Goal: Navigation & Orientation: Find specific page/section

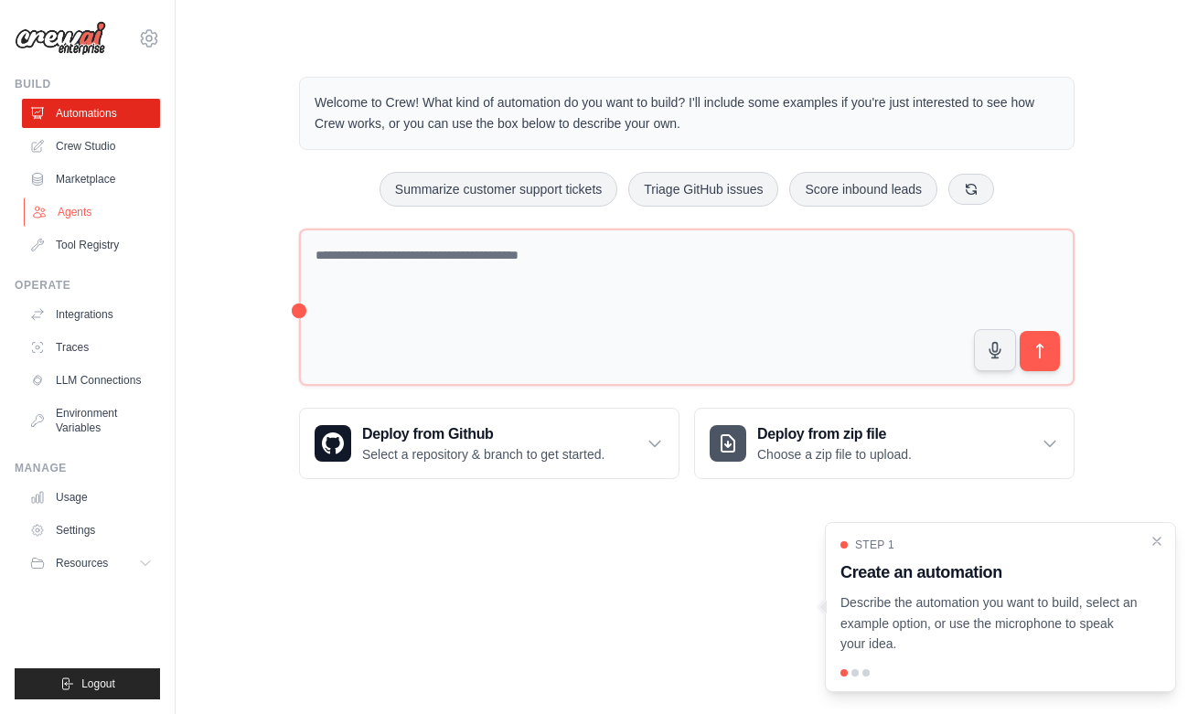
click at [81, 205] on link "Agents" at bounding box center [93, 212] width 138 height 29
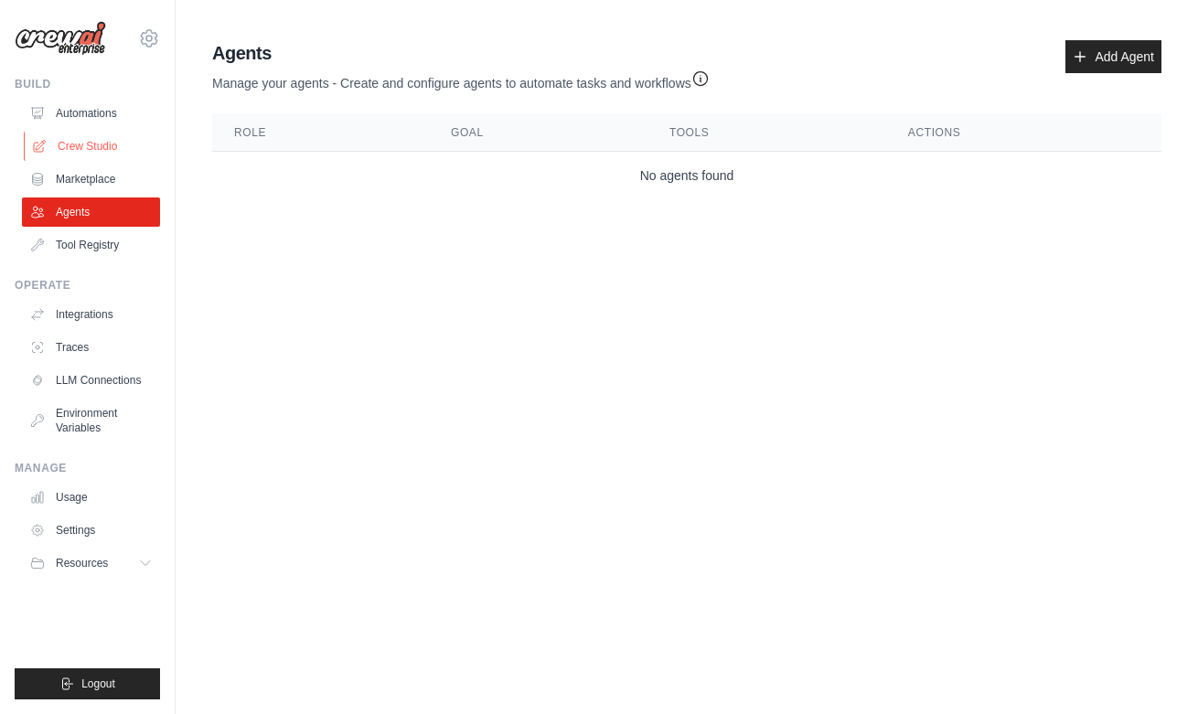
click at [91, 142] on link "Crew Studio" at bounding box center [93, 146] width 138 height 29
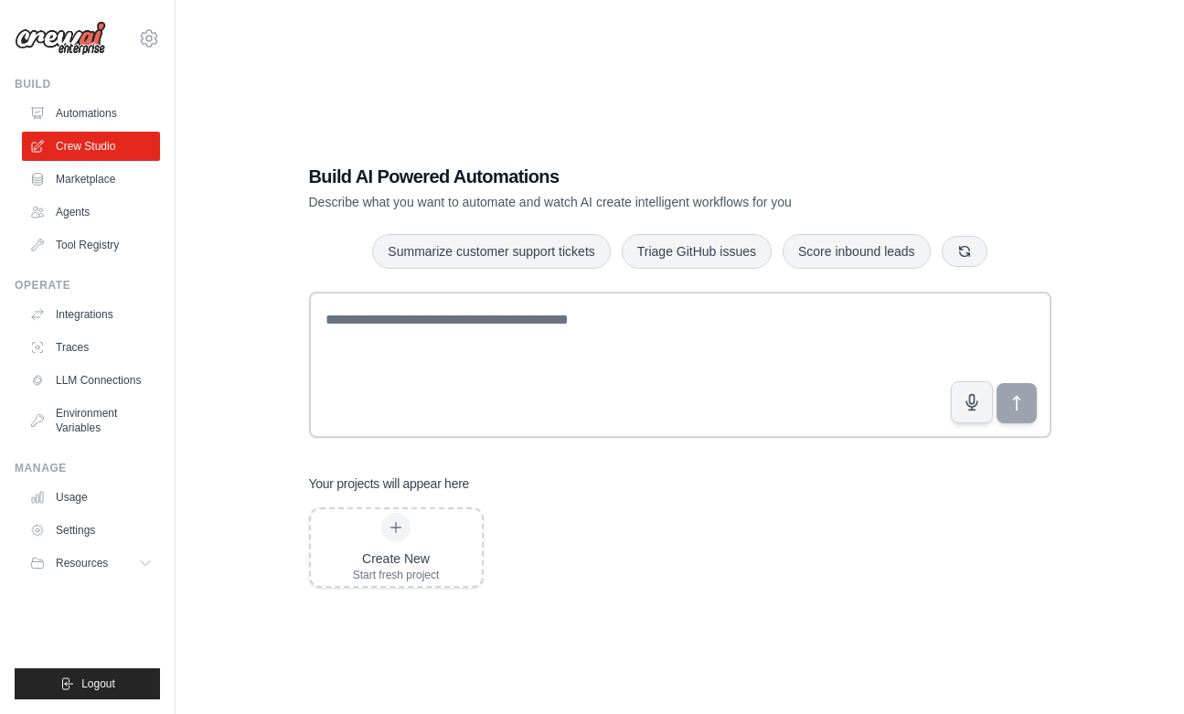
click at [91, 142] on link "Crew Studio" at bounding box center [91, 146] width 138 height 29
click at [65, 246] on link "Tool Registry" at bounding box center [93, 244] width 138 height 29
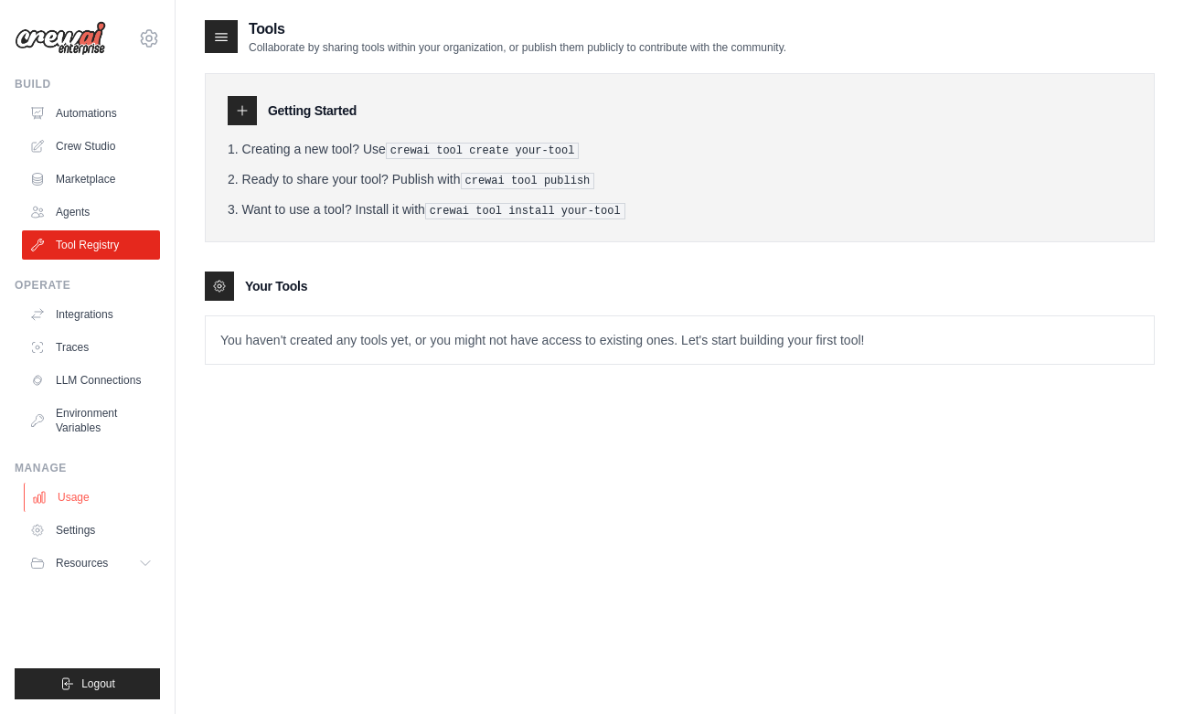
click at [75, 500] on link "Usage" at bounding box center [93, 497] width 138 height 29
